Goal: Navigation & Orientation: Find specific page/section

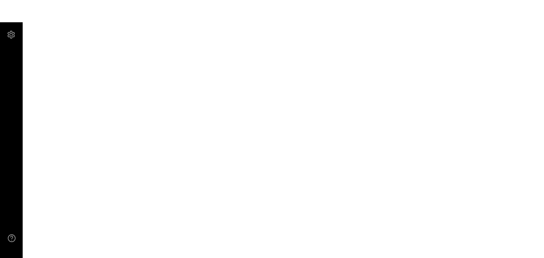
click at [277, 124] on main at bounding box center [272, 129] width 544 height 258
